Goal: Find specific page/section: Locate item on page

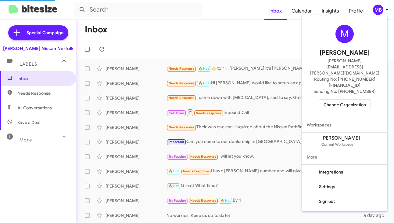
click at [353, 100] on span "Change Organization" at bounding box center [345, 105] width 42 height 10
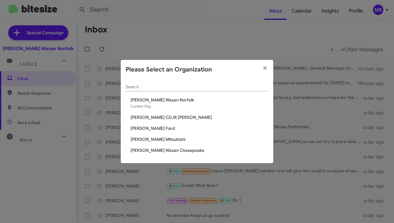
click at [166, 151] on span "[PERSON_NAME] Nissan Chesapeake" at bounding box center [200, 150] width 138 height 6
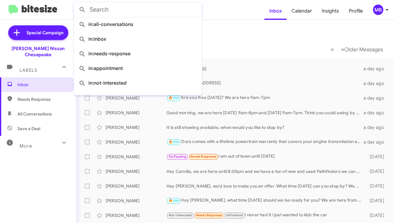
click at [160, 13] on input "text" at bounding box center [138, 9] width 128 height 15
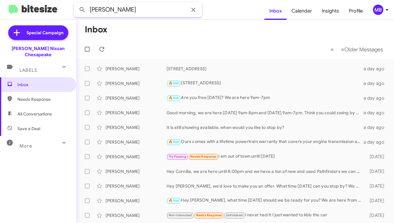
type input "[PERSON_NAME]"
click at [76, 4] on button at bounding box center [82, 10] width 12 height 12
